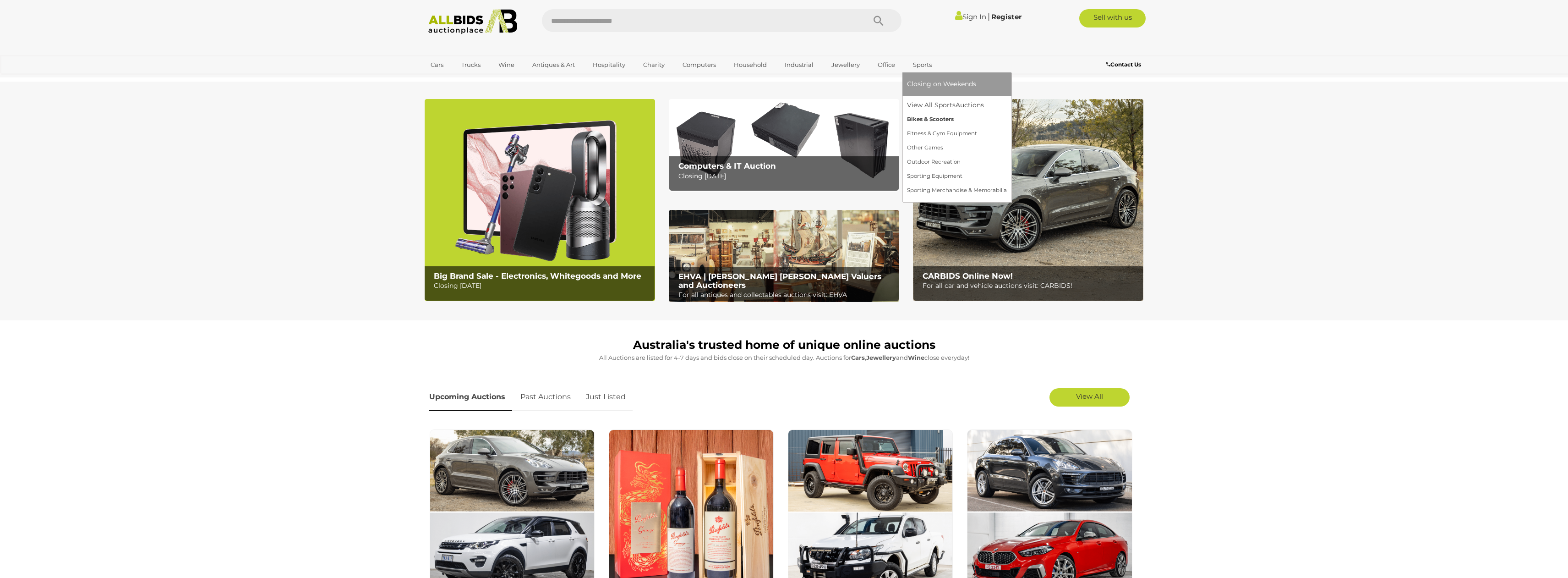
click at [933, 118] on link "Bikes & Scooters" at bounding box center [957, 119] width 100 height 14
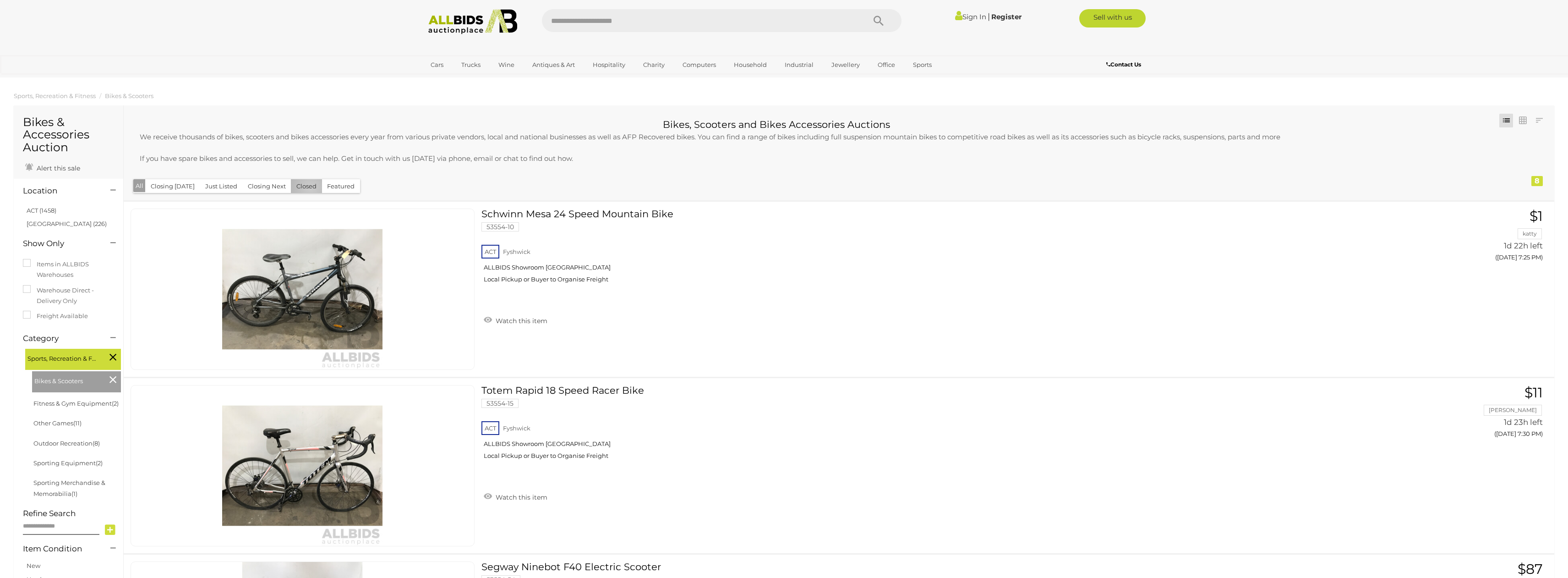
click at [307, 188] on button "Closed" at bounding box center [306, 186] width 31 height 14
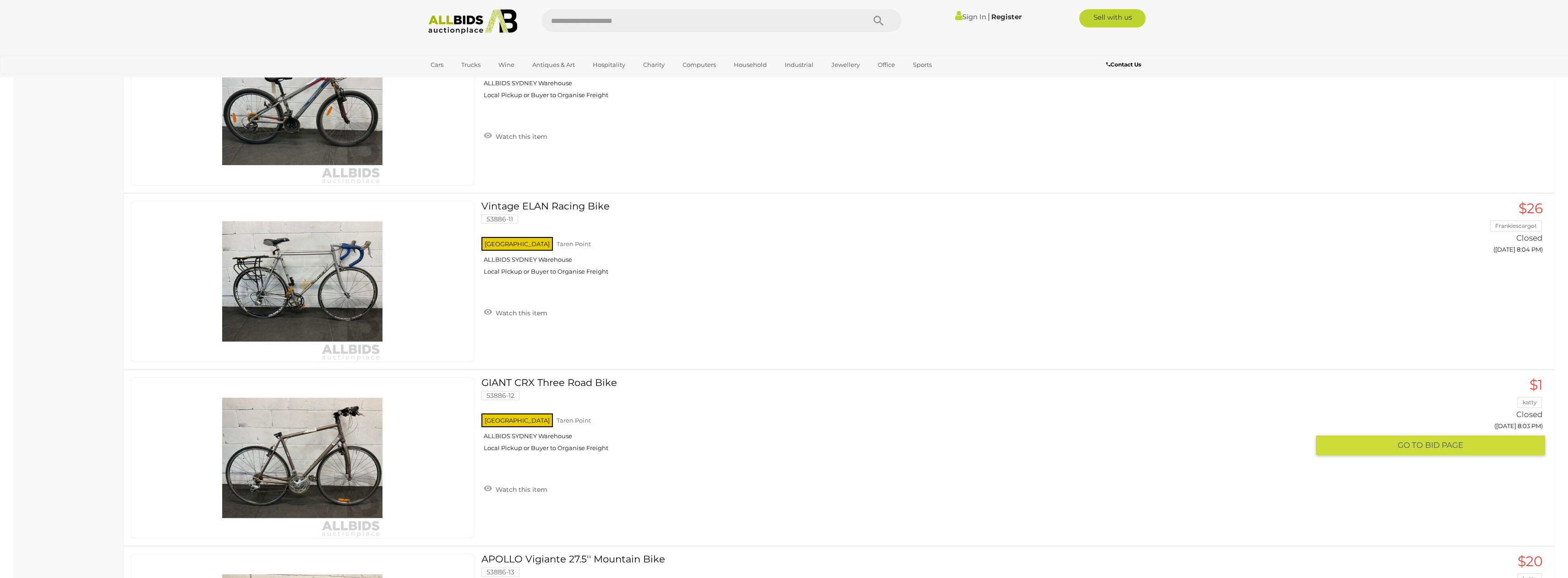
scroll to position [3163, 0]
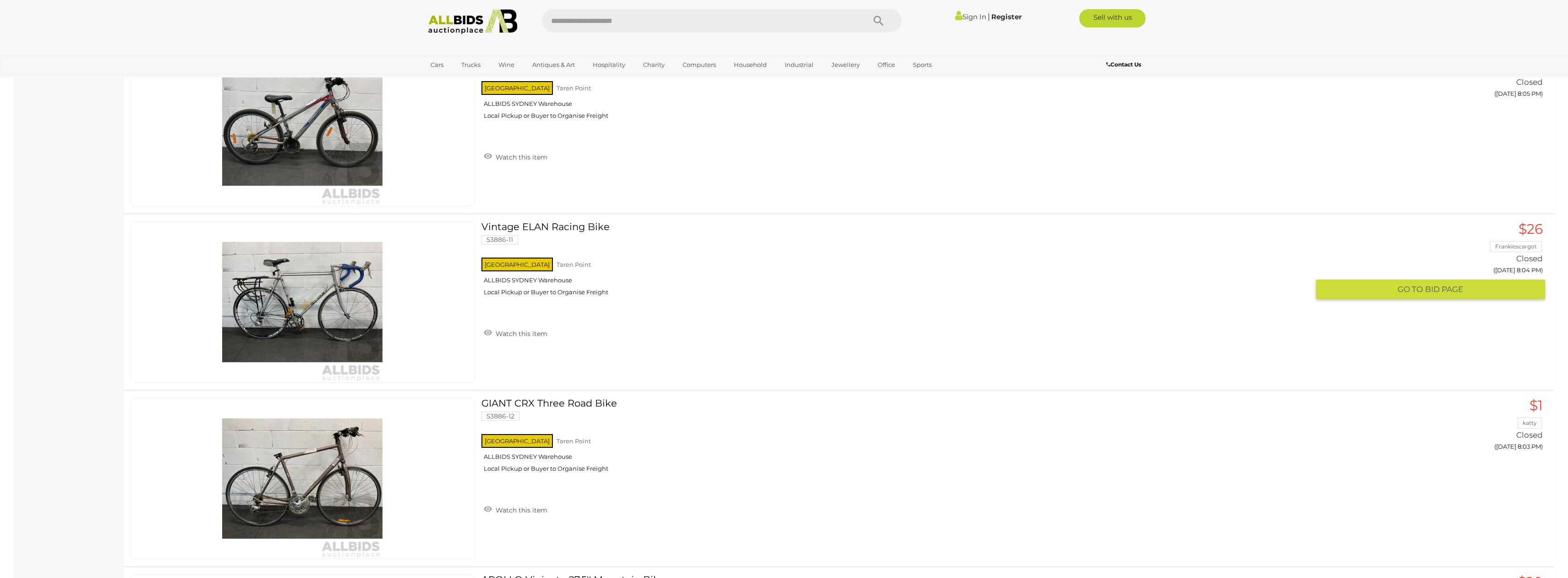
click at [340, 303] on img at bounding box center [302, 301] width 160 height 160
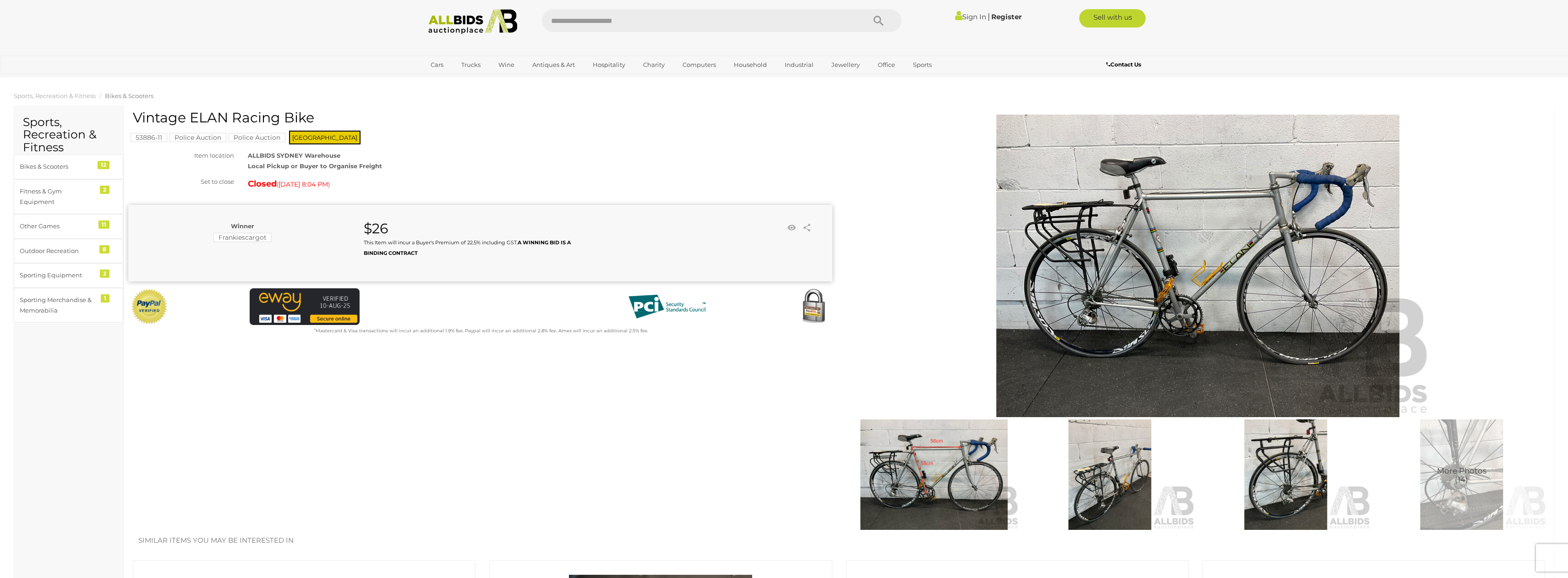
click at [1209, 277] on img at bounding box center [1198, 266] width 469 height 303
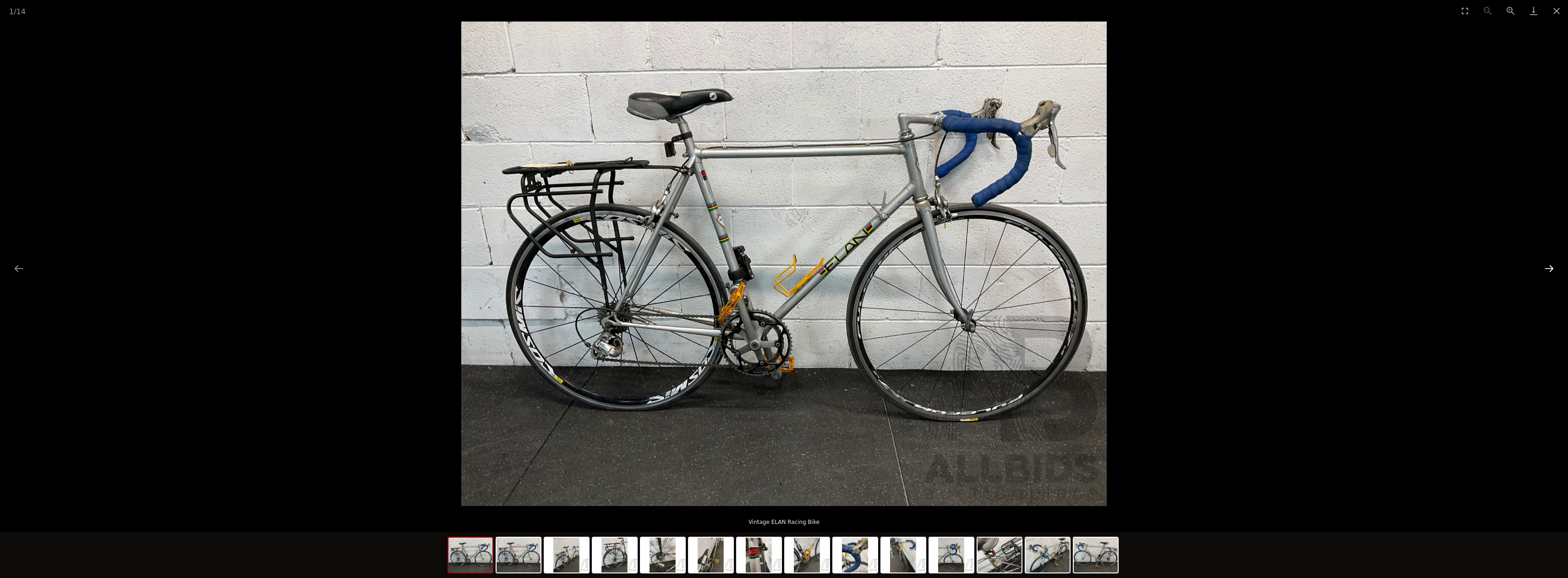
click at [1552, 272] on button "Next slide" at bounding box center [1549, 268] width 19 height 18
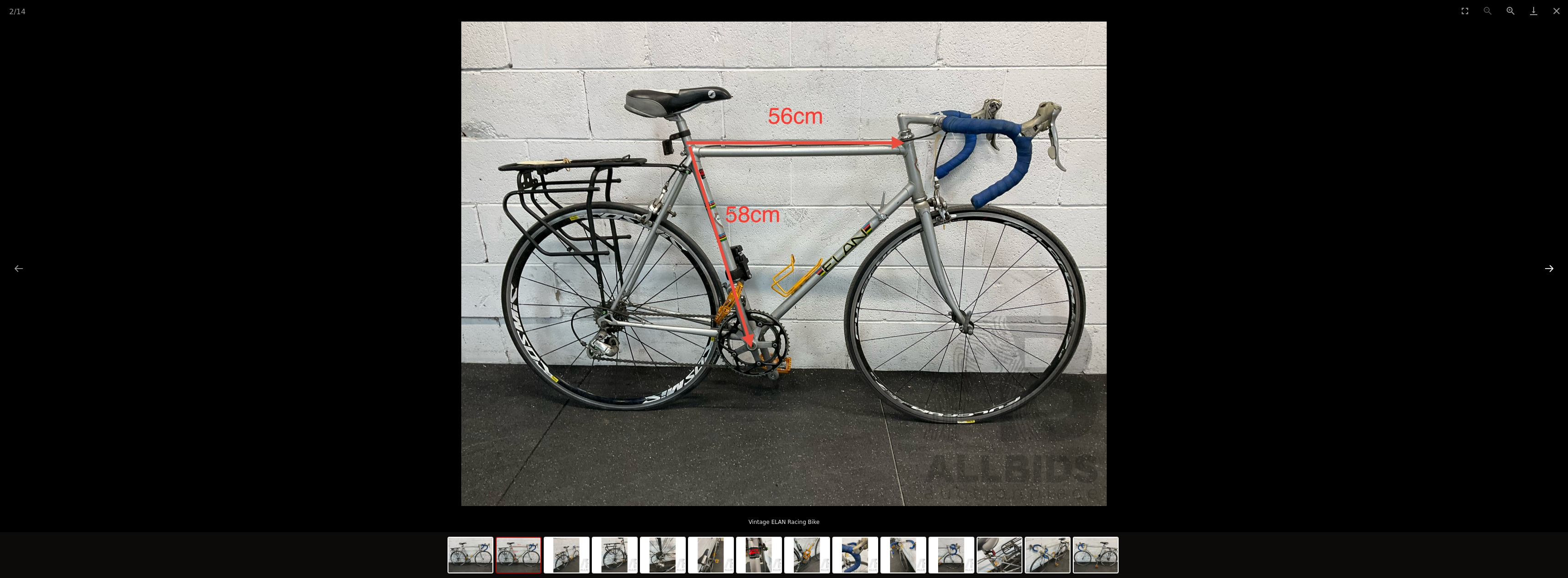
click at [1552, 272] on button "Next slide" at bounding box center [1549, 268] width 19 height 18
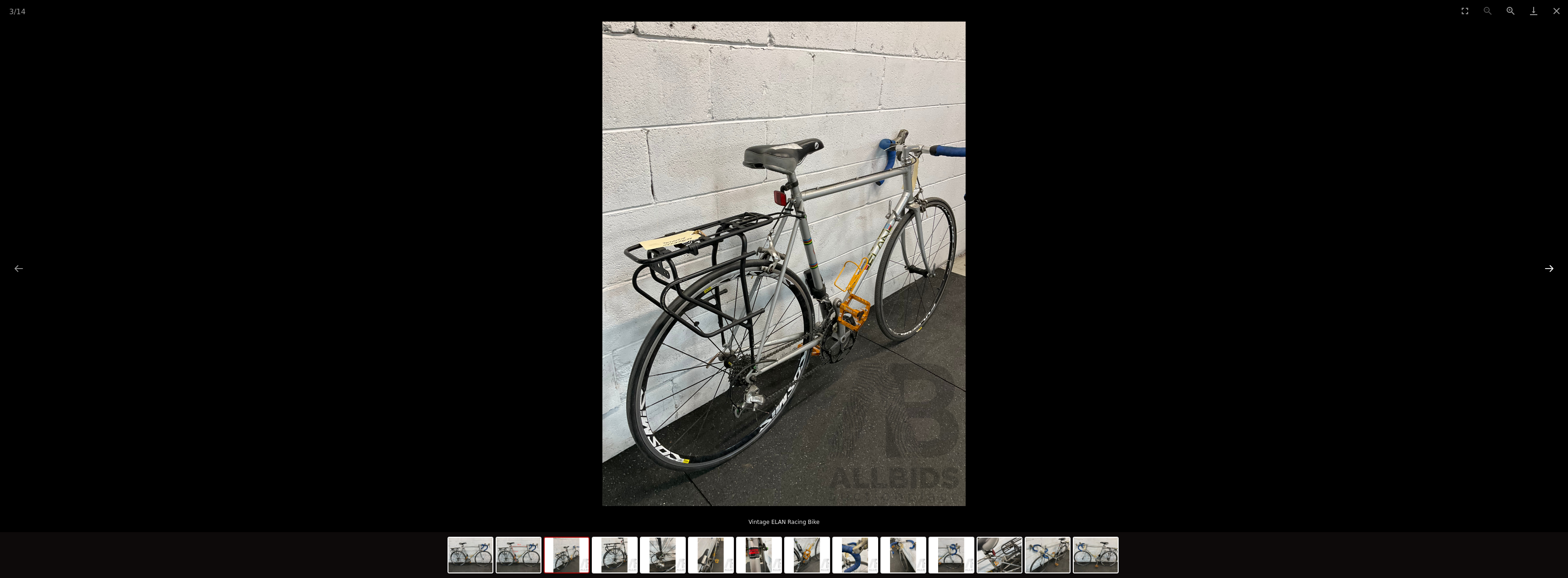
click at [1547, 275] on button "Next slide" at bounding box center [1549, 268] width 19 height 18
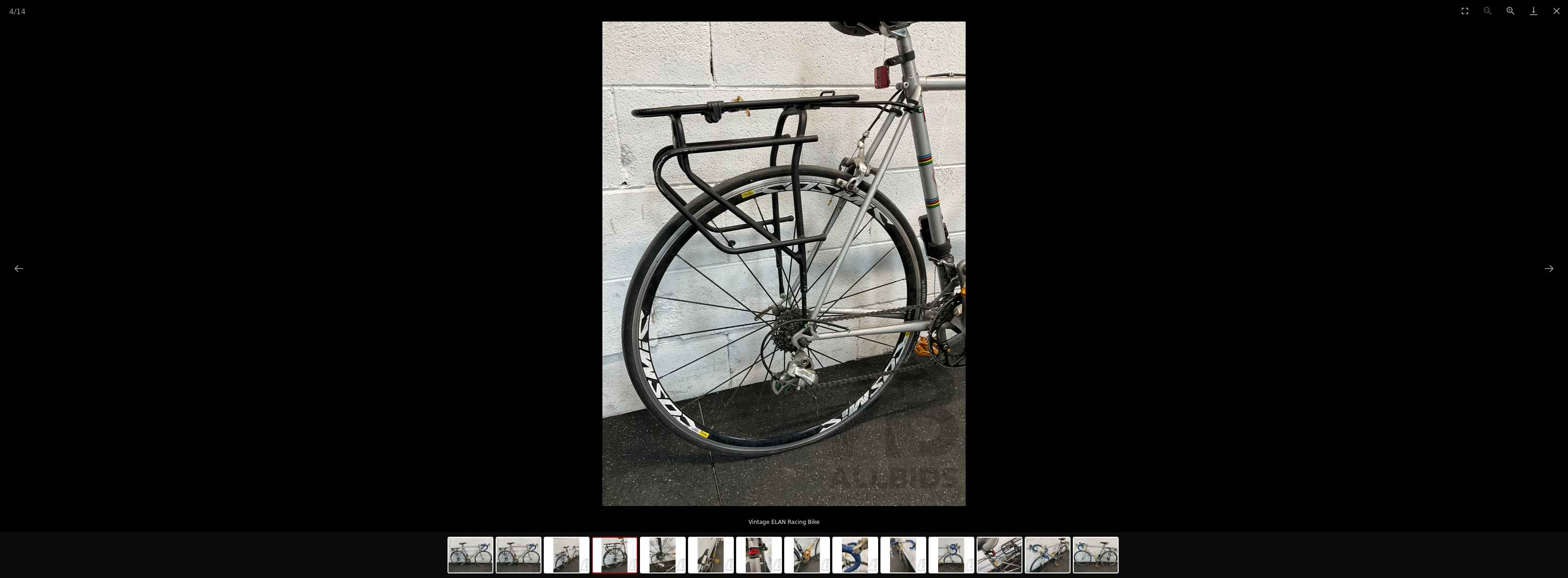
drag, startPoint x: 1545, startPoint y: 275, endPoint x: 1536, endPoint y: 275, distance: 9.0
click at [1536, 275] on div at bounding box center [784, 263] width 1568 height 484
click at [1545, 262] on button "Next slide" at bounding box center [1549, 268] width 19 height 18
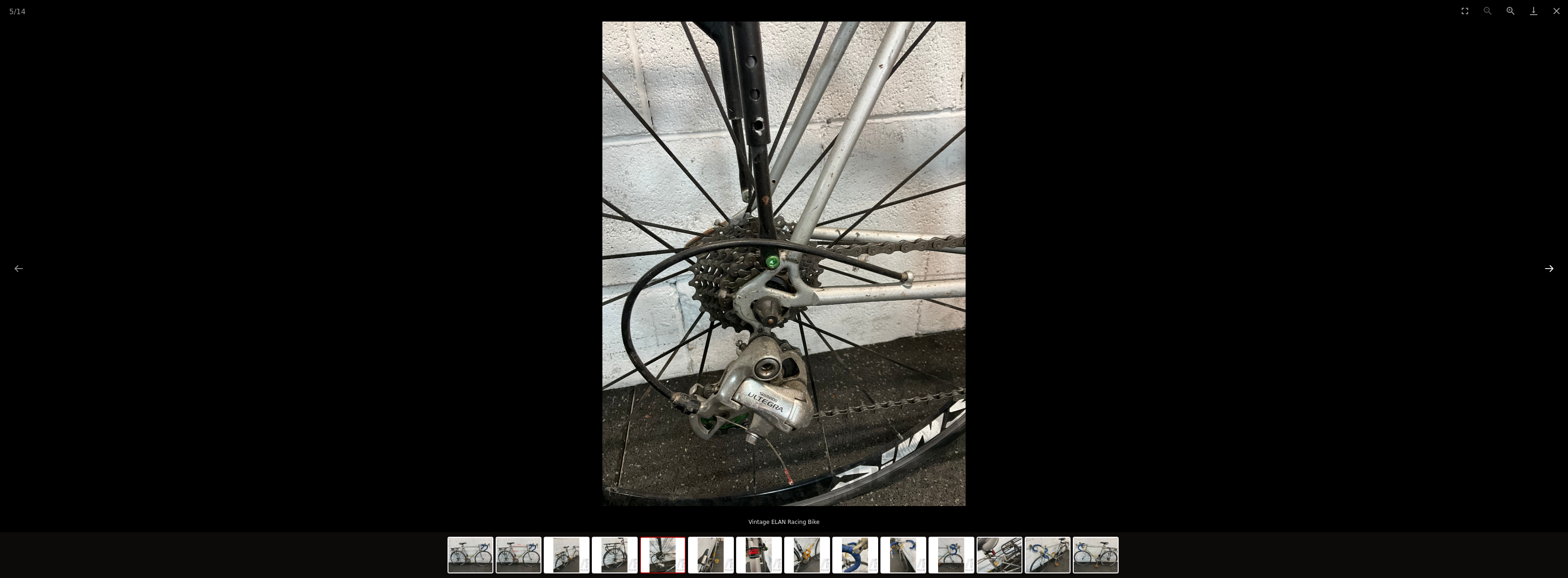
click at [1545, 262] on button "Next slide" at bounding box center [1549, 268] width 19 height 18
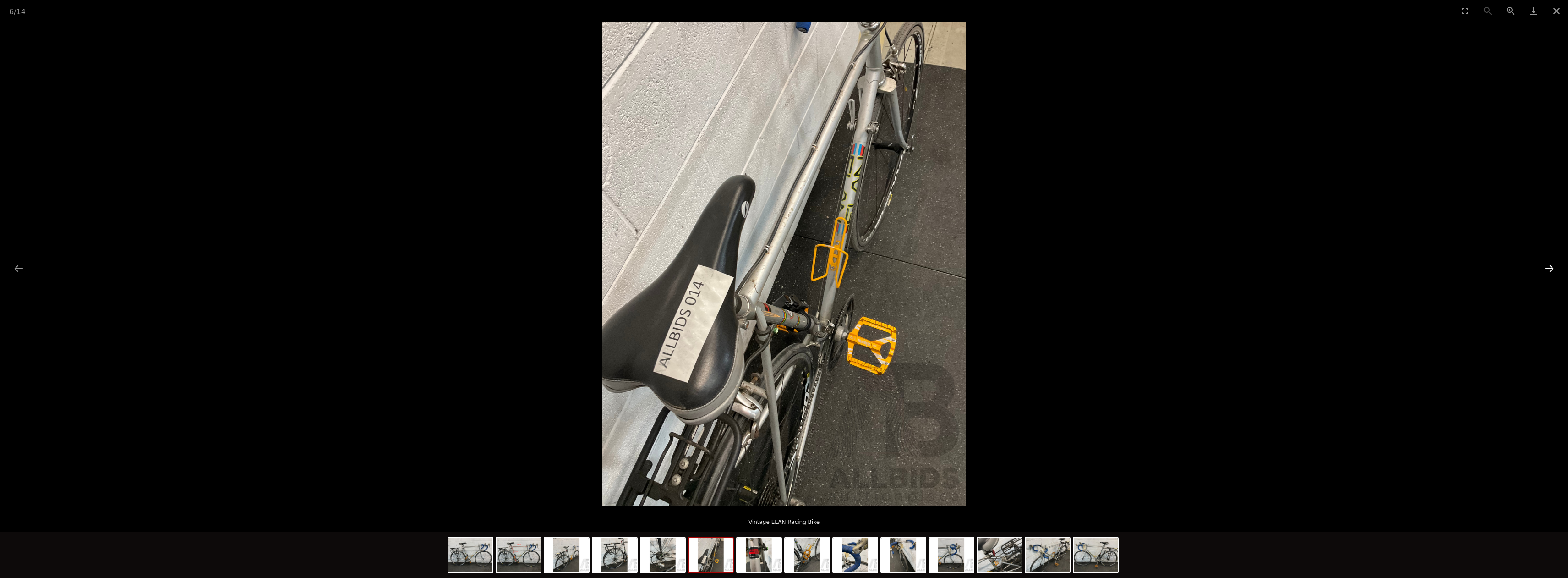
click at [1545, 262] on button "Next slide" at bounding box center [1549, 268] width 19 height 18
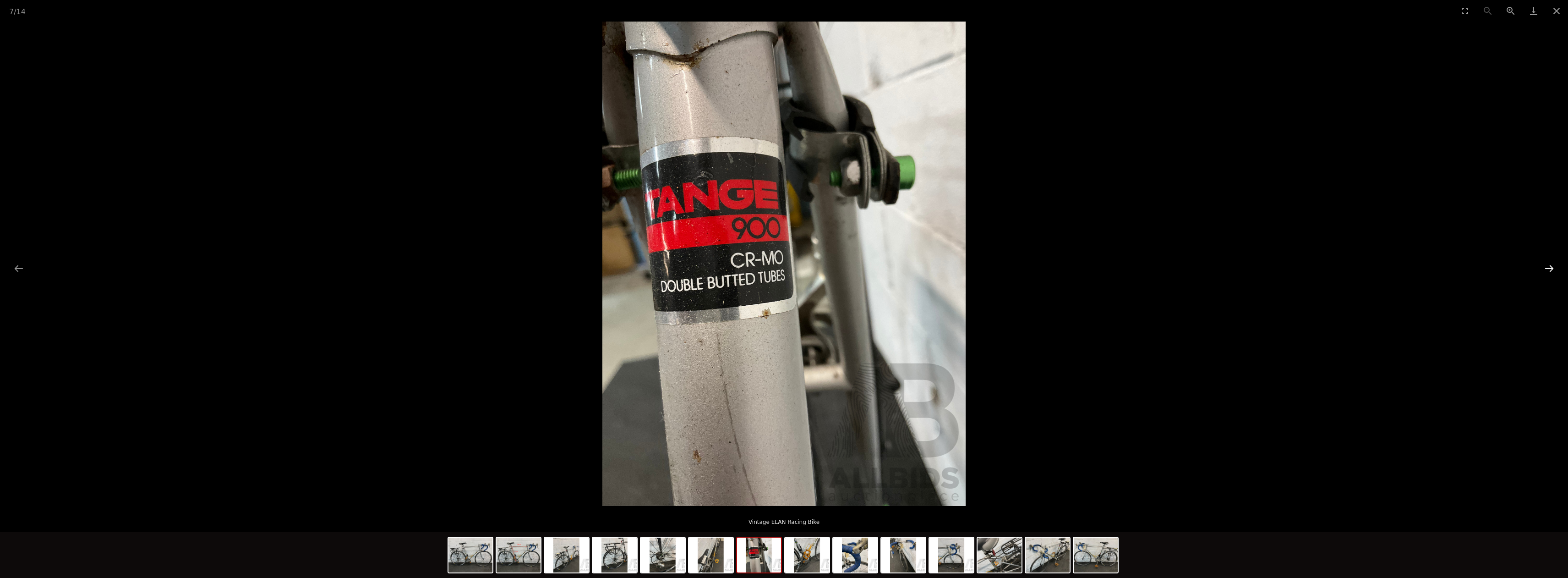
click at [1545, 262] on button "Next slide" at bounding box center [1549, 268] width 19 height 18
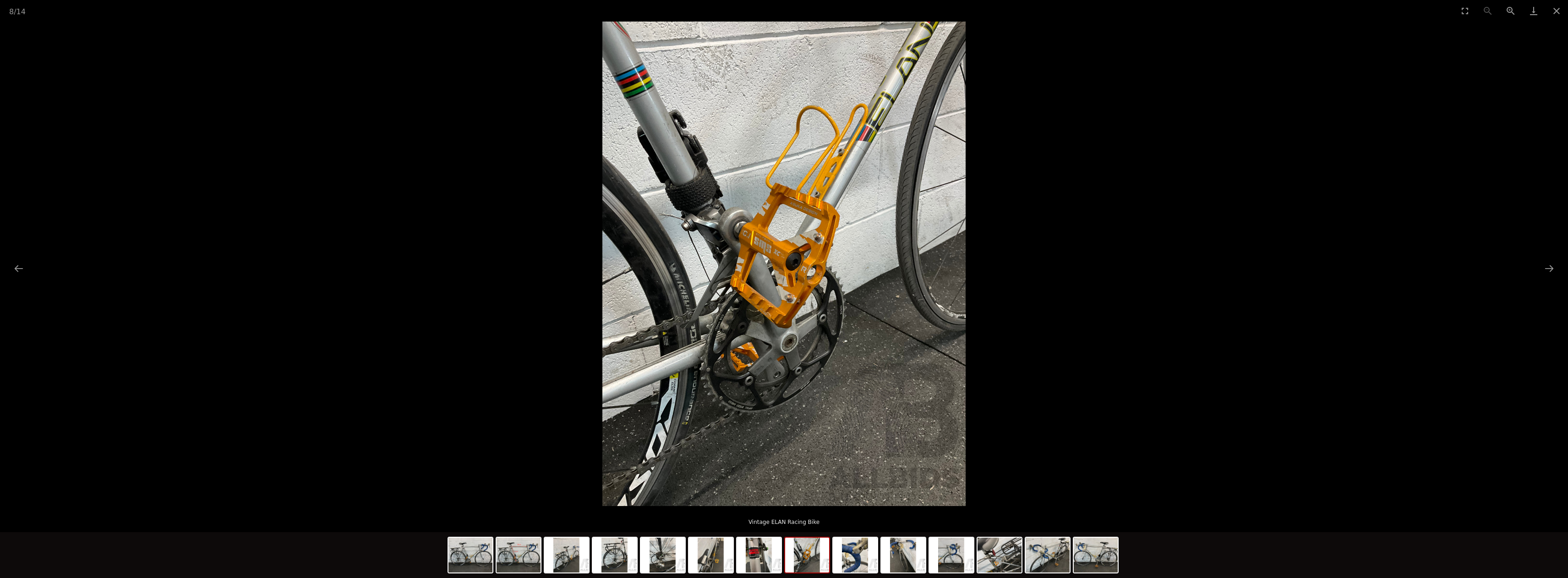
drag, startPoint x: 1555, startPoint y: 20, endPoint x: 1555, endPoint y: 25, distance: 5.0
click at [1555, 25] on div "8 / 14 Vintage ELAN Racing Bike" at bounding box center [784, 289] width 1568 height 578
click at [1556, 9] on button "Close gallery" at bounding box center [1556, 10] width 23 height 21
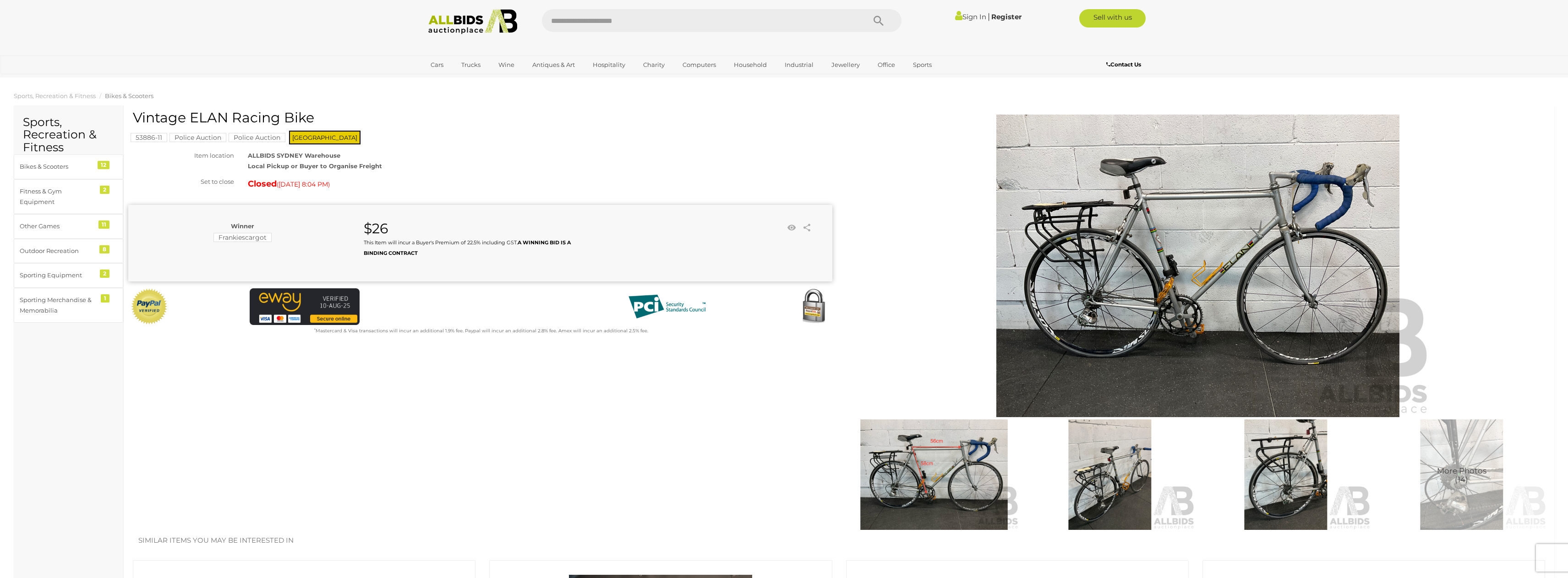
click at [704, 141] on div "53886-11 Police Auction Police Auction NSW" at bounding box center [480, 128] width 704 height 36
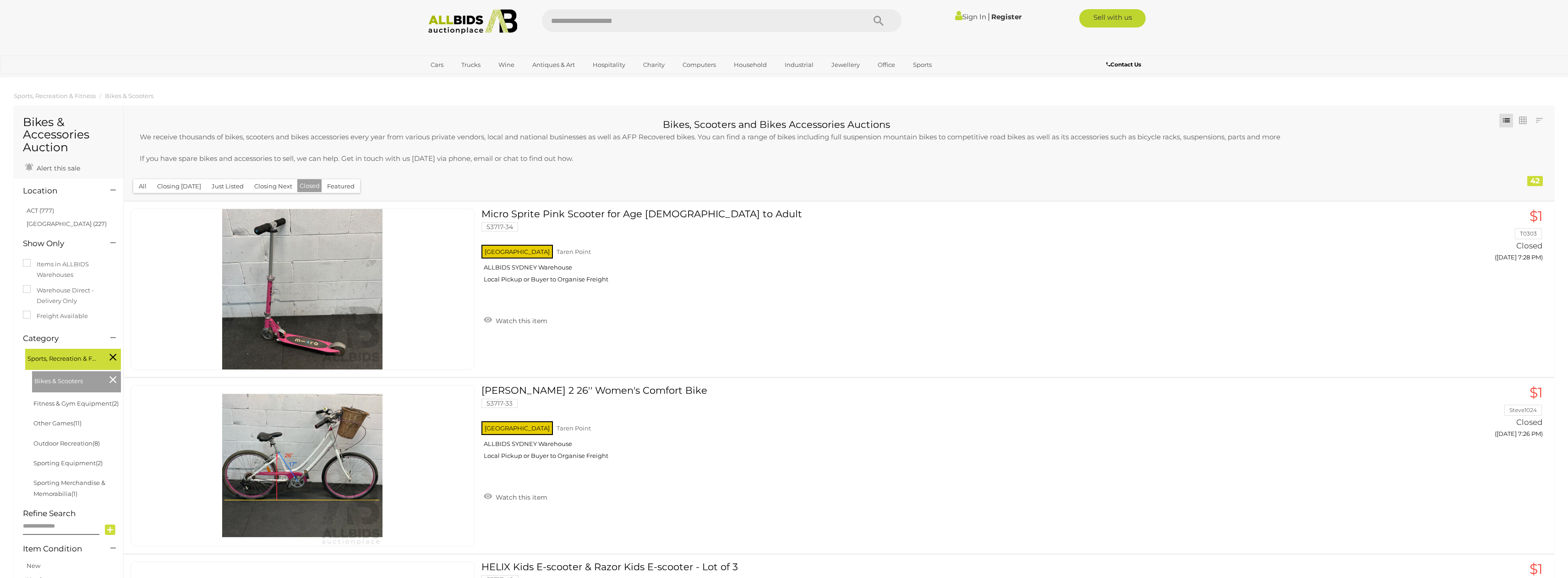
click at [60, 382] on span "Bikes & Scooters" at bounding box center [68, 379] width 69 height 13
click at [142, 188] on button "All" at bounding box center [142, 186] width 19 height 14
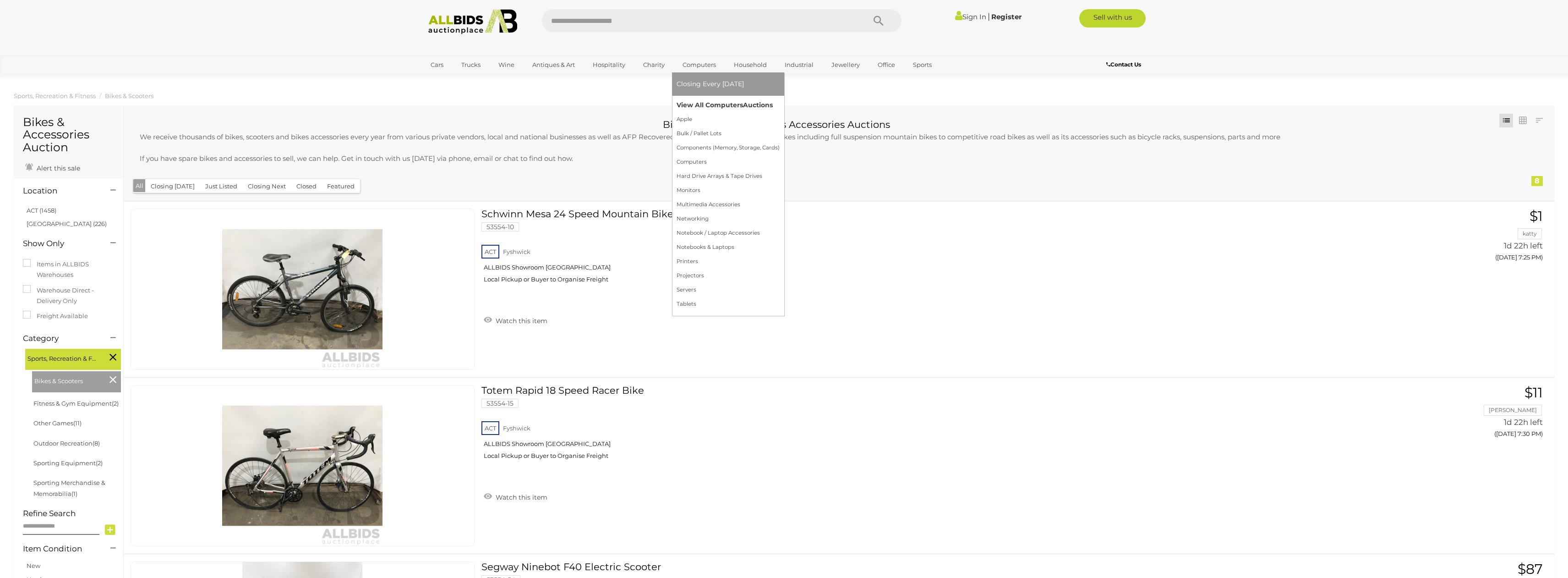
click at [687, 105] on link "View All Computers Auctions" at bounding box center [728, 105] width 103 height 14
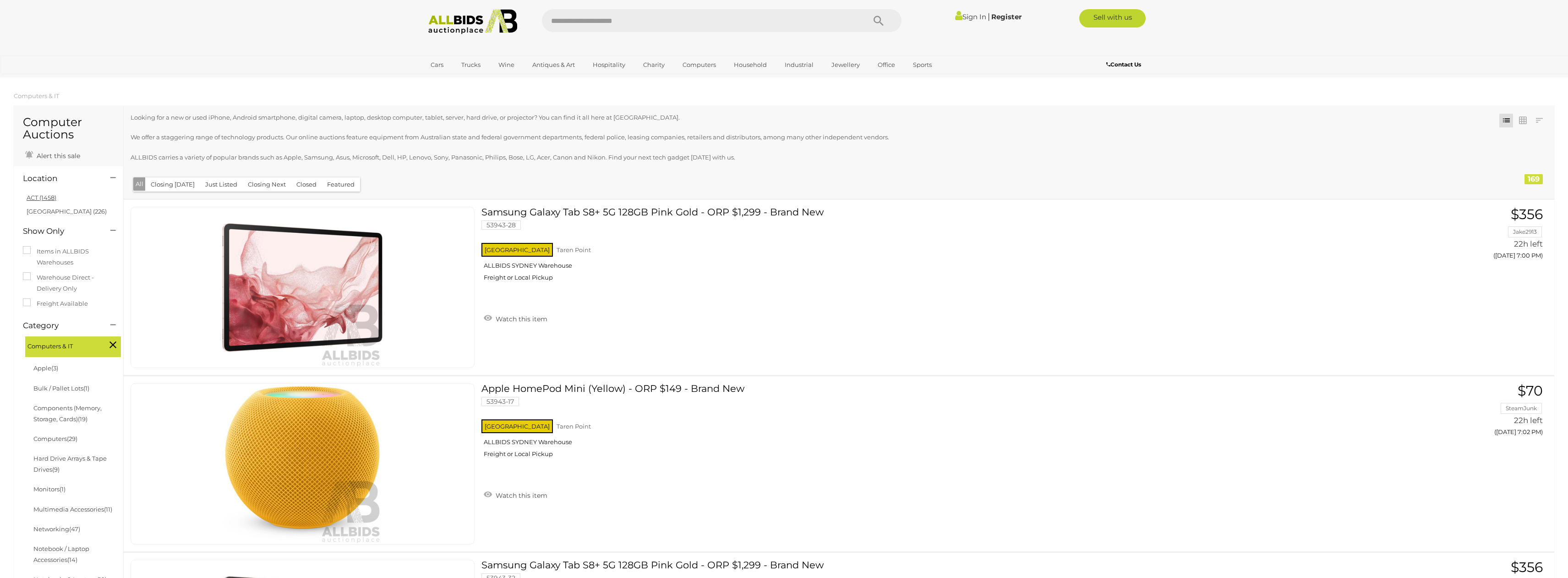
click at [29, 197] on link "ACT (1458)" at bounding box center [41, 197] width 30 height 7
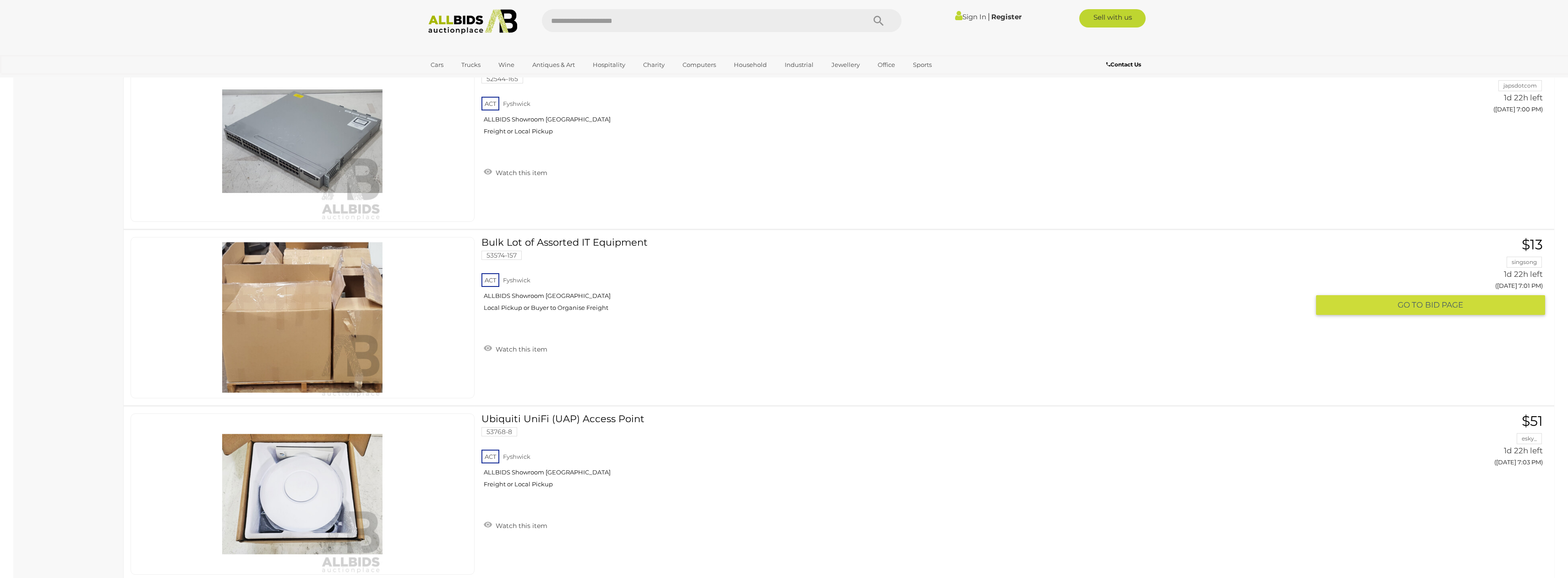
scroll to position [2618, 0]
click at [347, 336] on img at bounding box center [302, 316] width 160 height 160
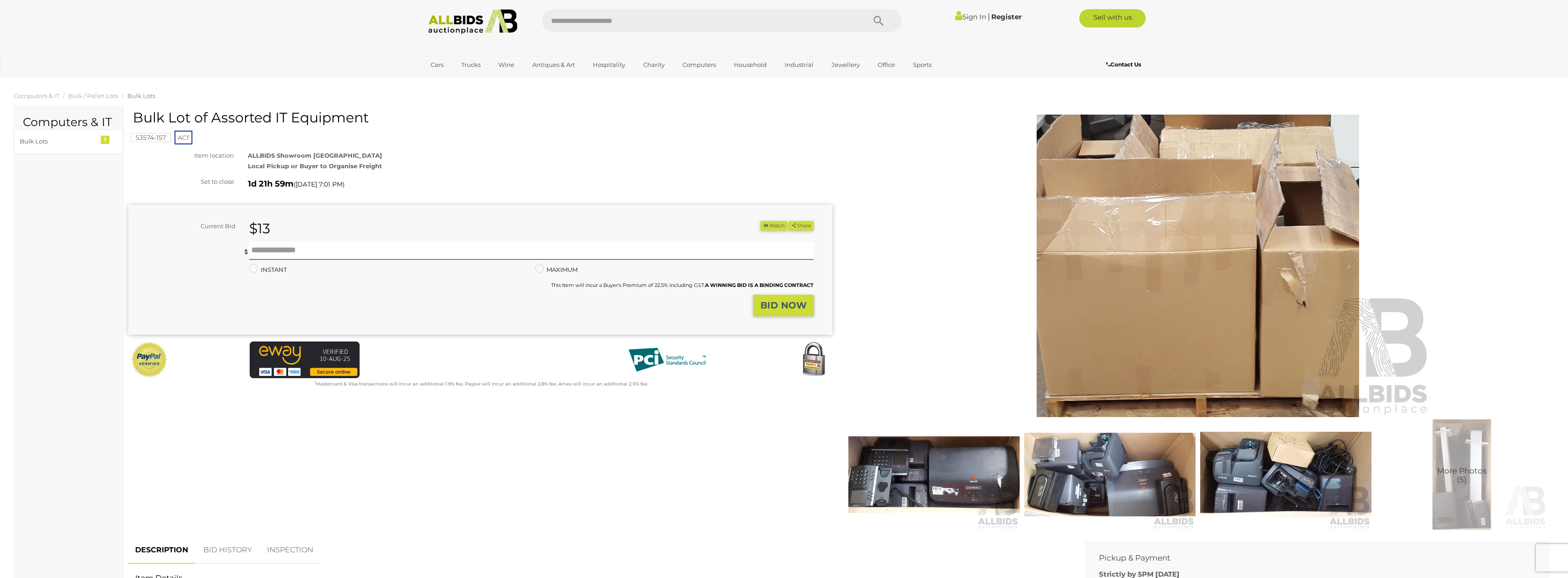
click at [987, 471] on img at bounding box center [934, 474] width 171 height 110
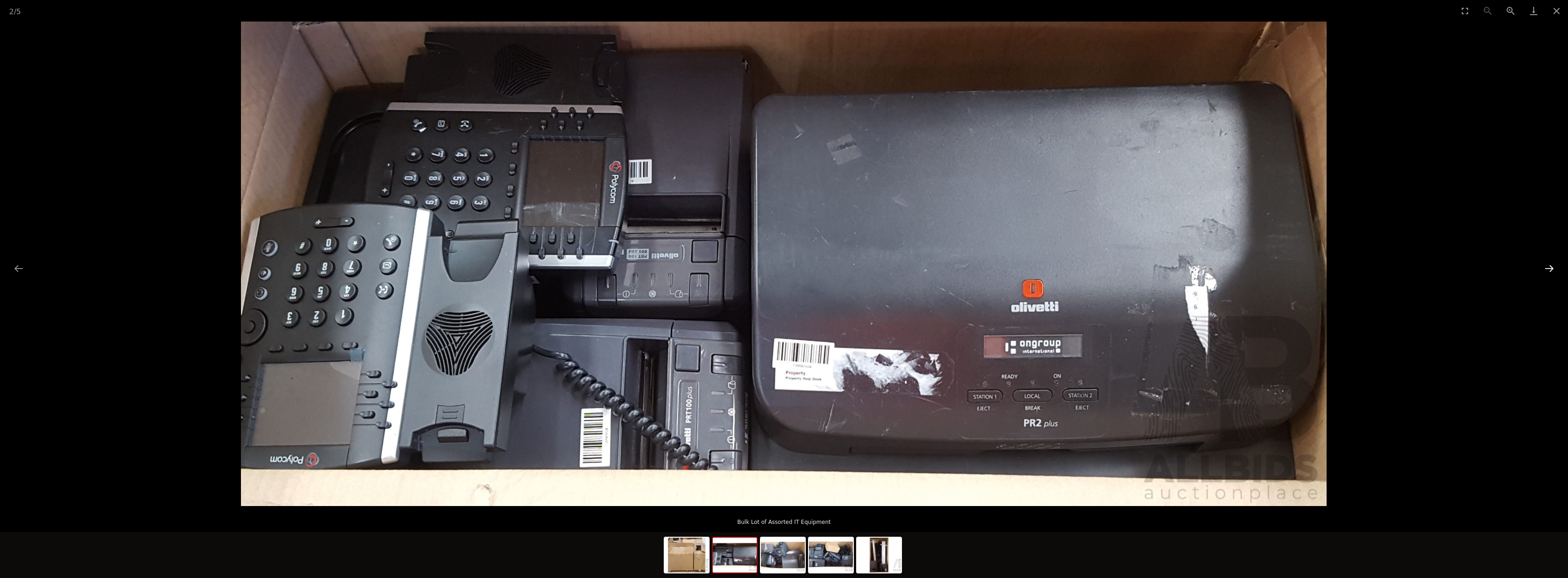
click at [1554, 265] on button "Next slide" at bounding box center [1549, 268] width 19 height 18
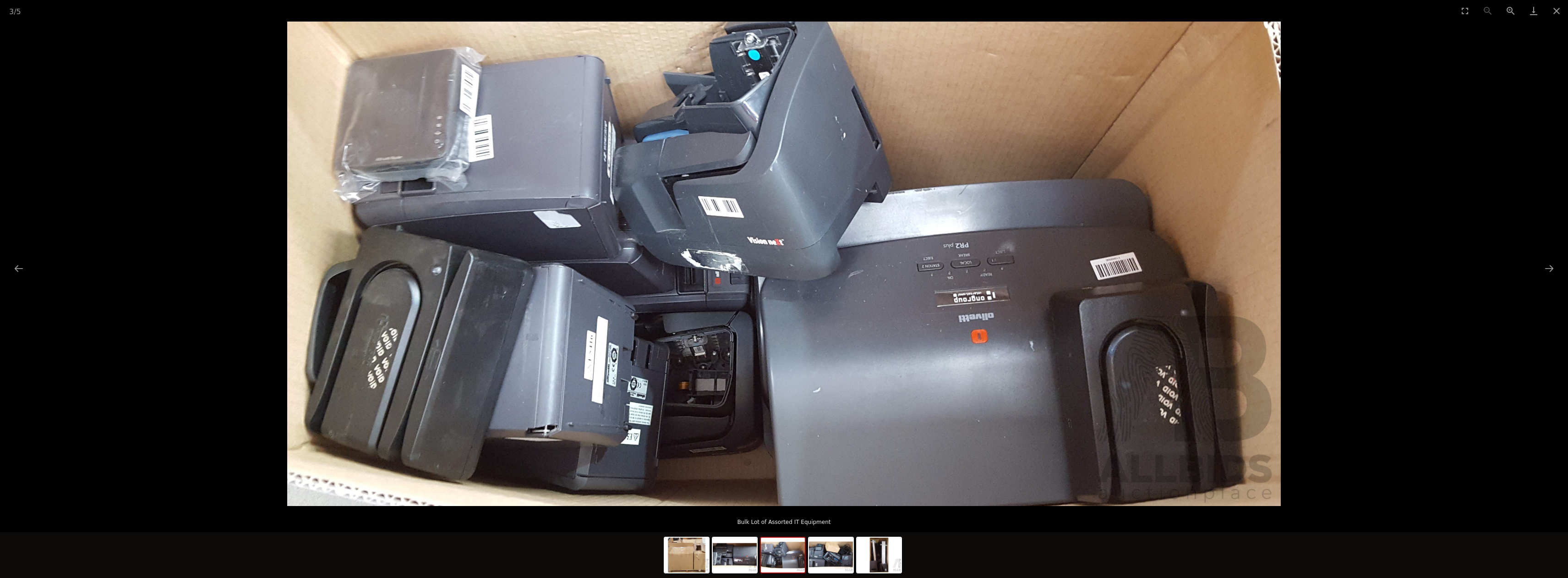
click at [1563, 268] on picture at bounding box center [784, 263] width 1568 height 484
click at [1544, 267] on button "Next slide" at bounding box center [1549, 268] width 19 height 18
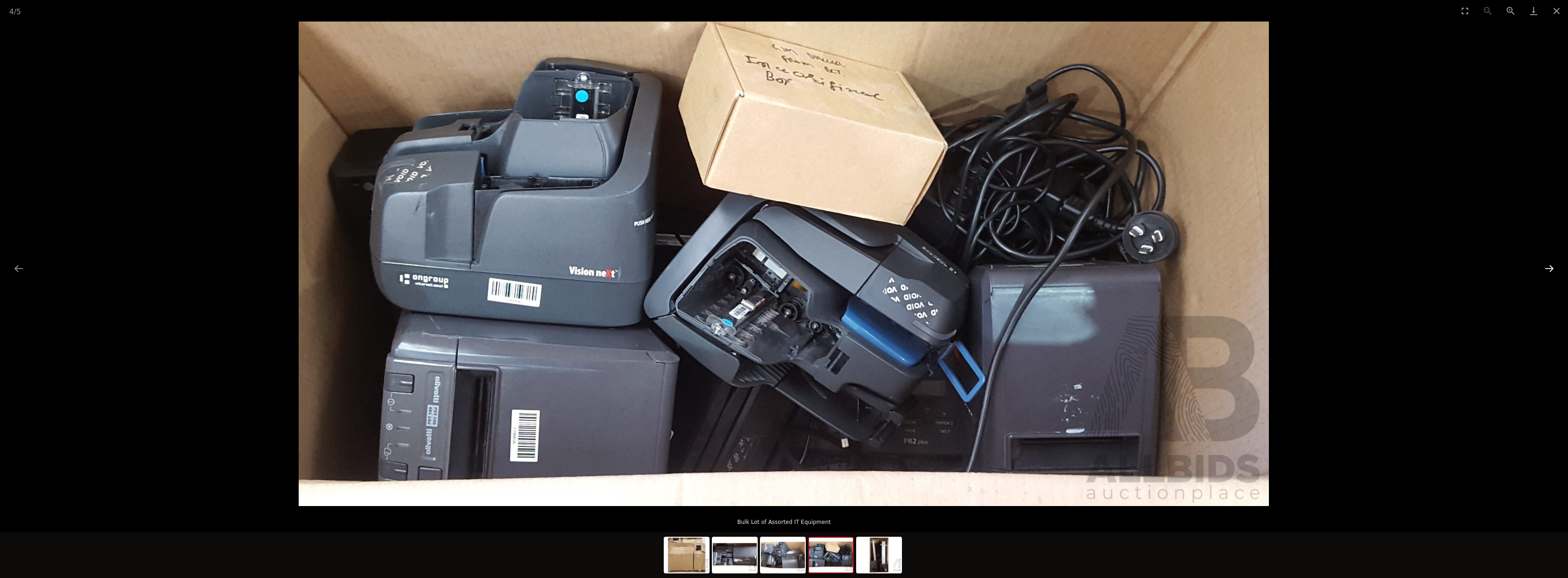
click at [1544, 267] on button "Next slide" at bounding box center [1549, 268] width 19 height 18
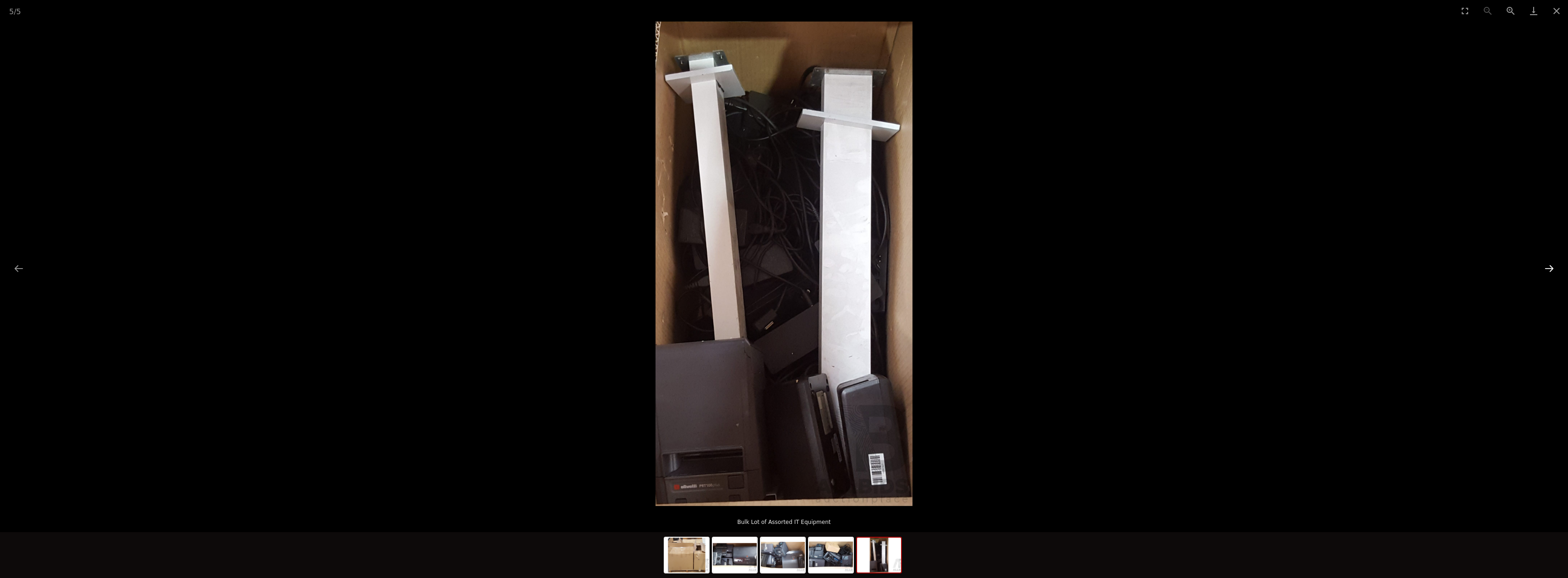
click at [1544, 266] on button "Next slide" at bounding box center [1549, 268] width 19 height 18
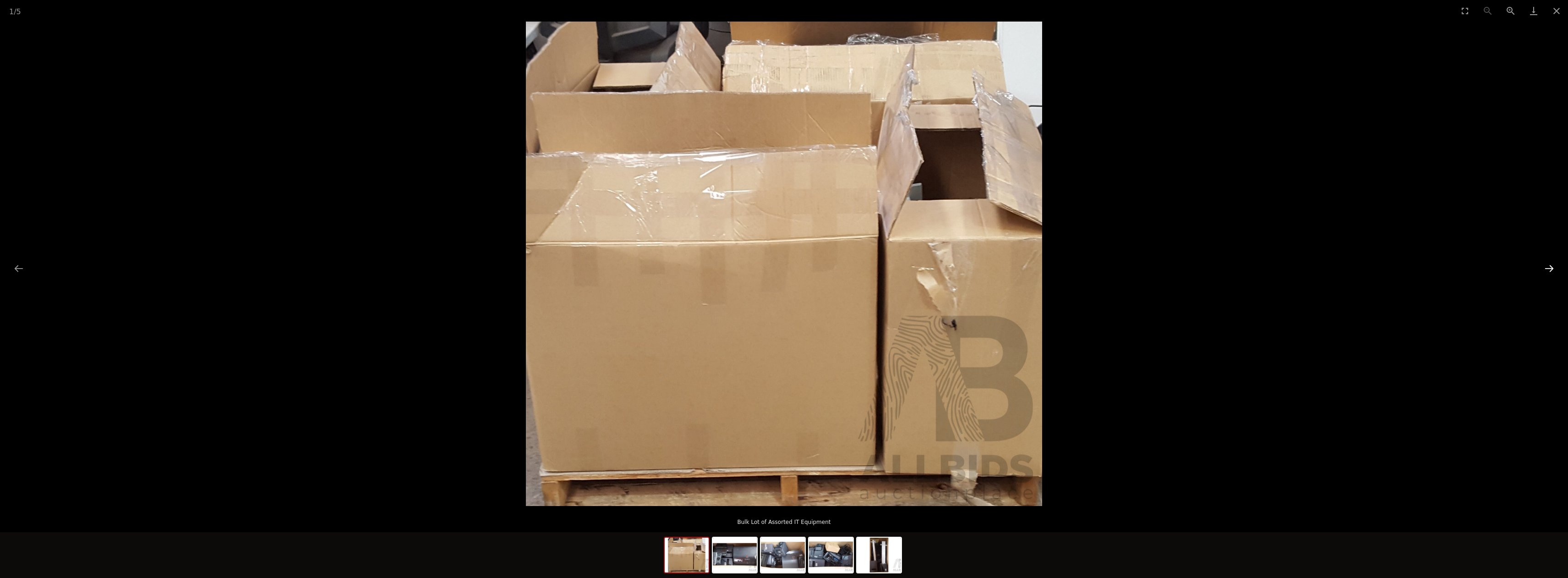
click at [1544, 266] on button "Next slide" at bounding box center [1549, 268] width 19 height 18
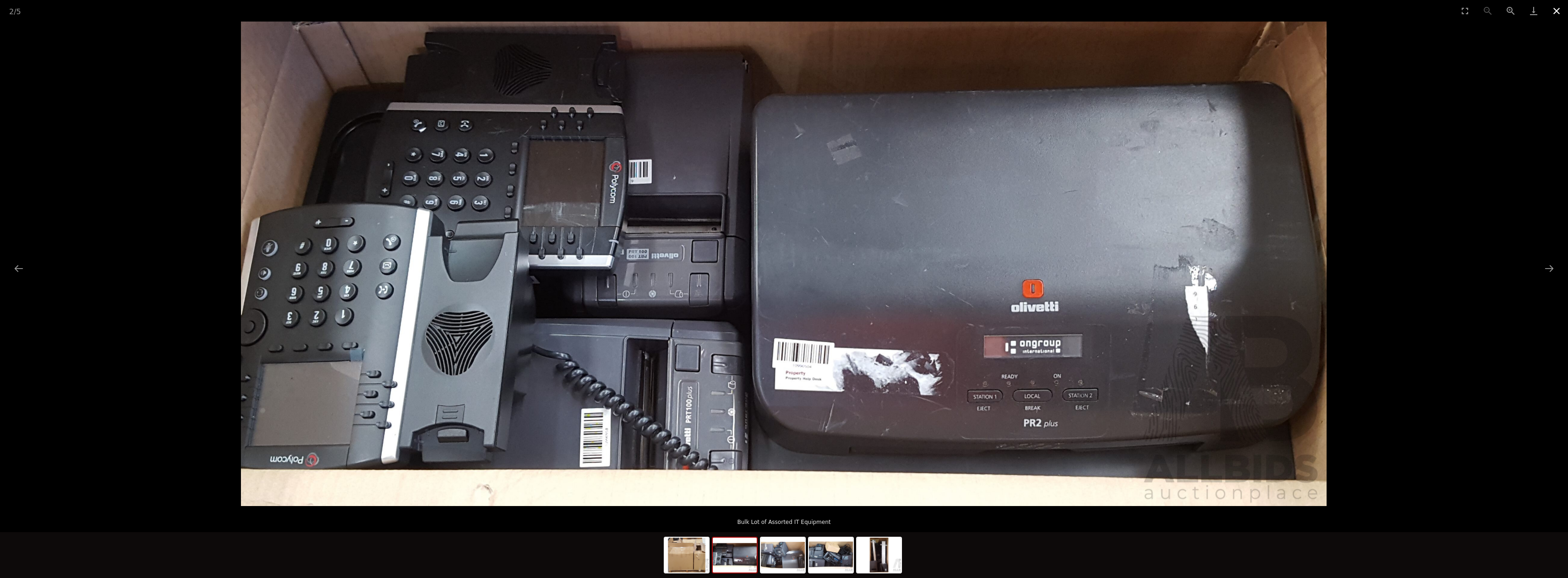
click at [1559, 8] on button "Close gallery" at bounding box center [1556, 10] width 23 height 21
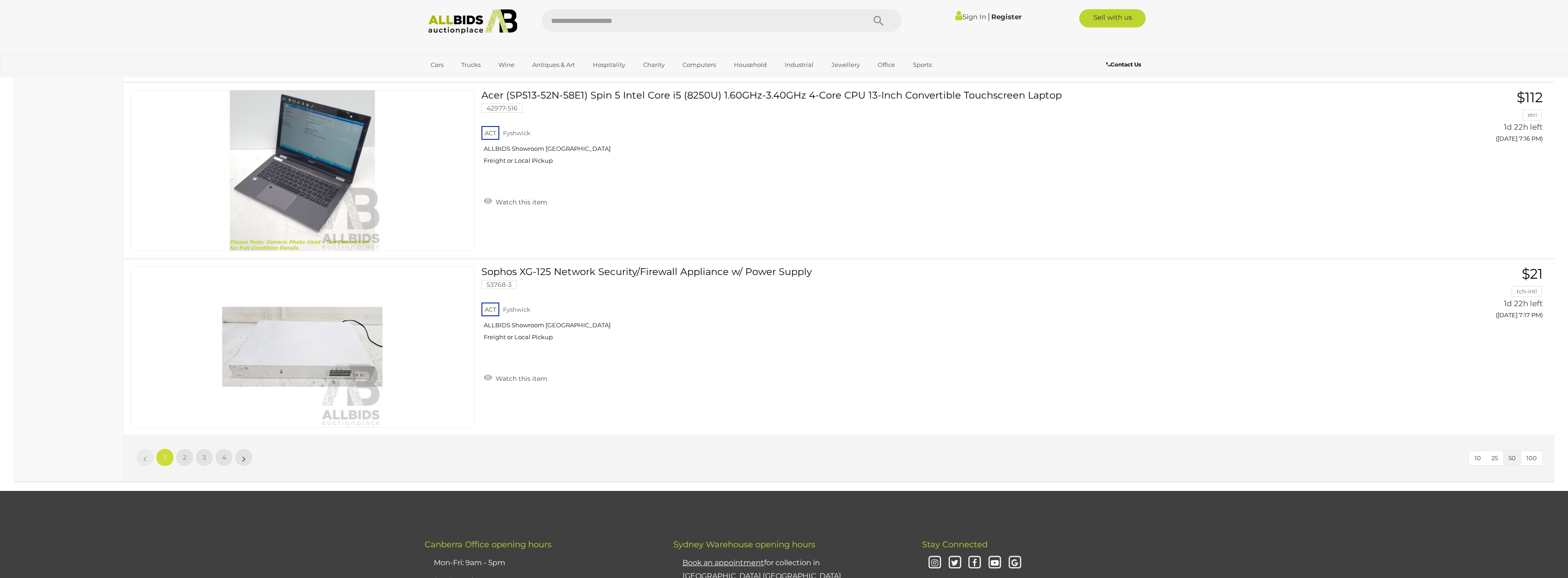
scroll to position [8922, 0]
